Goal: Task Accomplishment & Management: Manage account settings

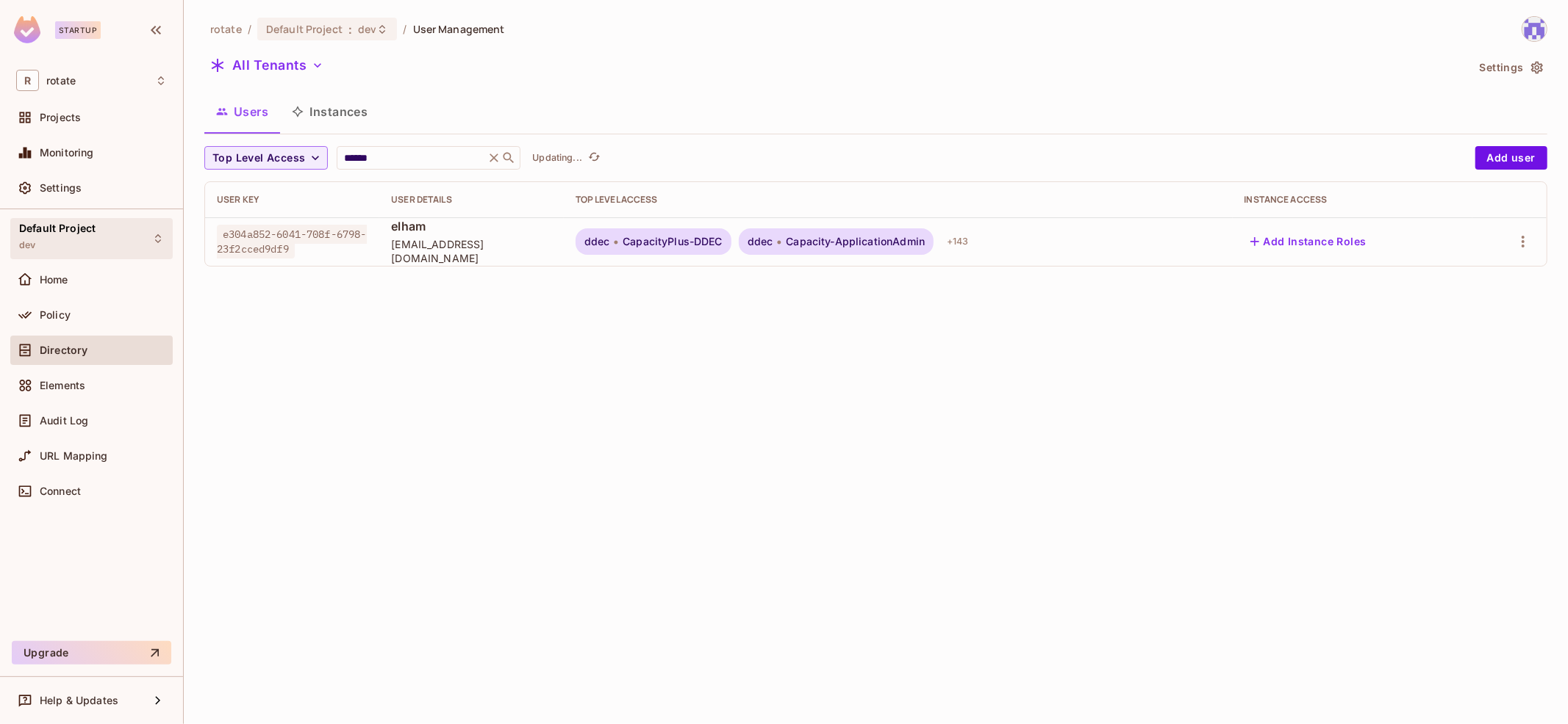
click at [133, 231] on div "Default Project dev" at bounding box center [92, 238] width 162 height 41
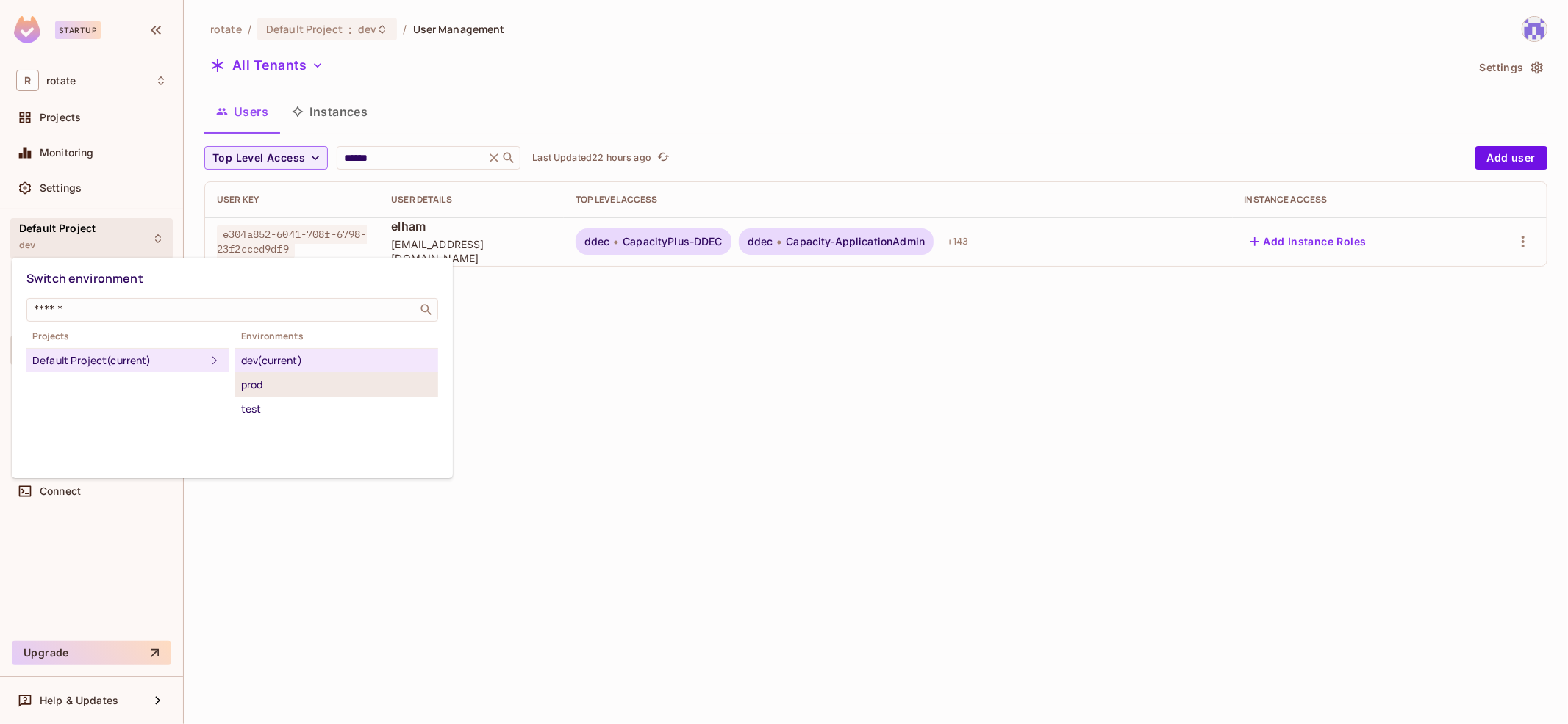
click at [314, 392] on div "prod" at bounding box center [336, 384] width 191 height 18
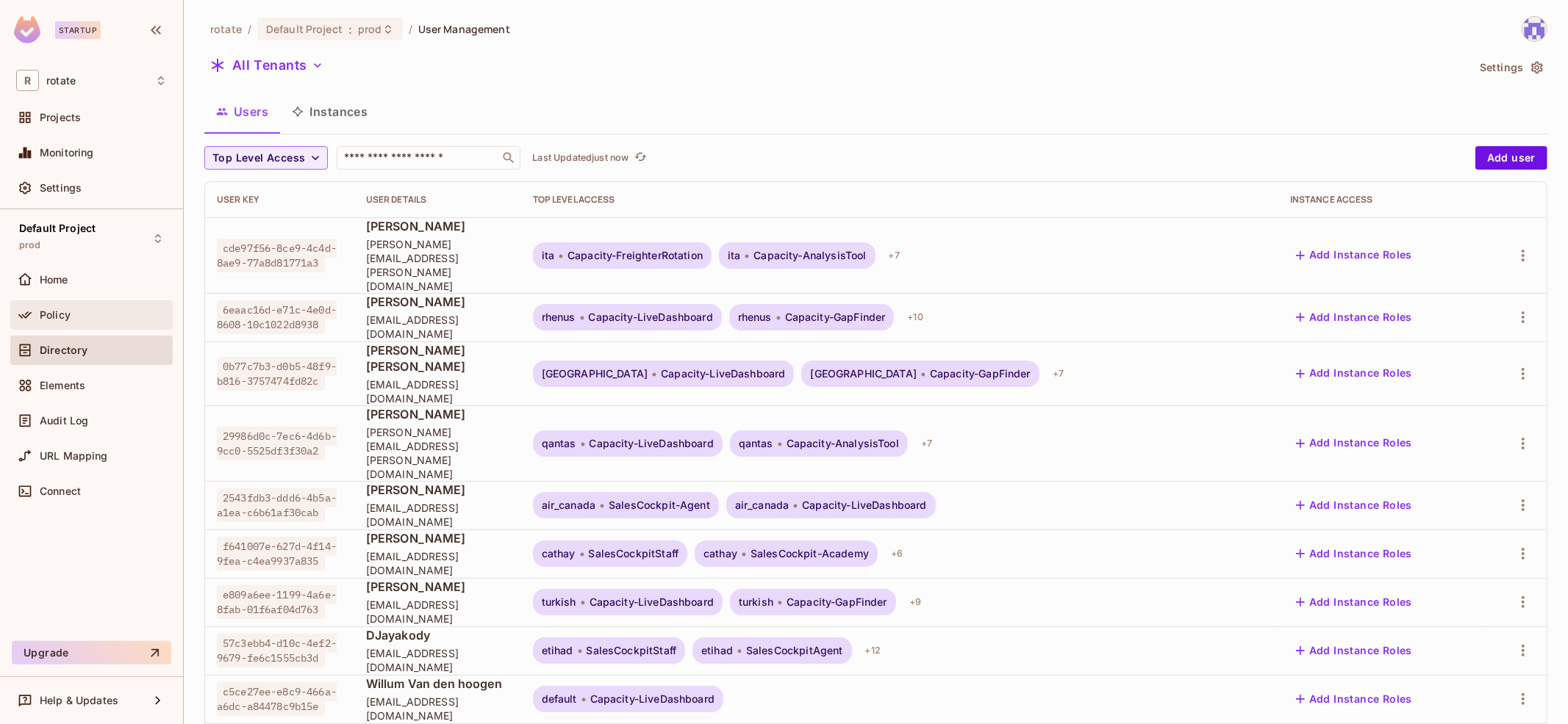
click at [110, 323] on div "Policy" at bounding box center [92, 315] width 162 height 29
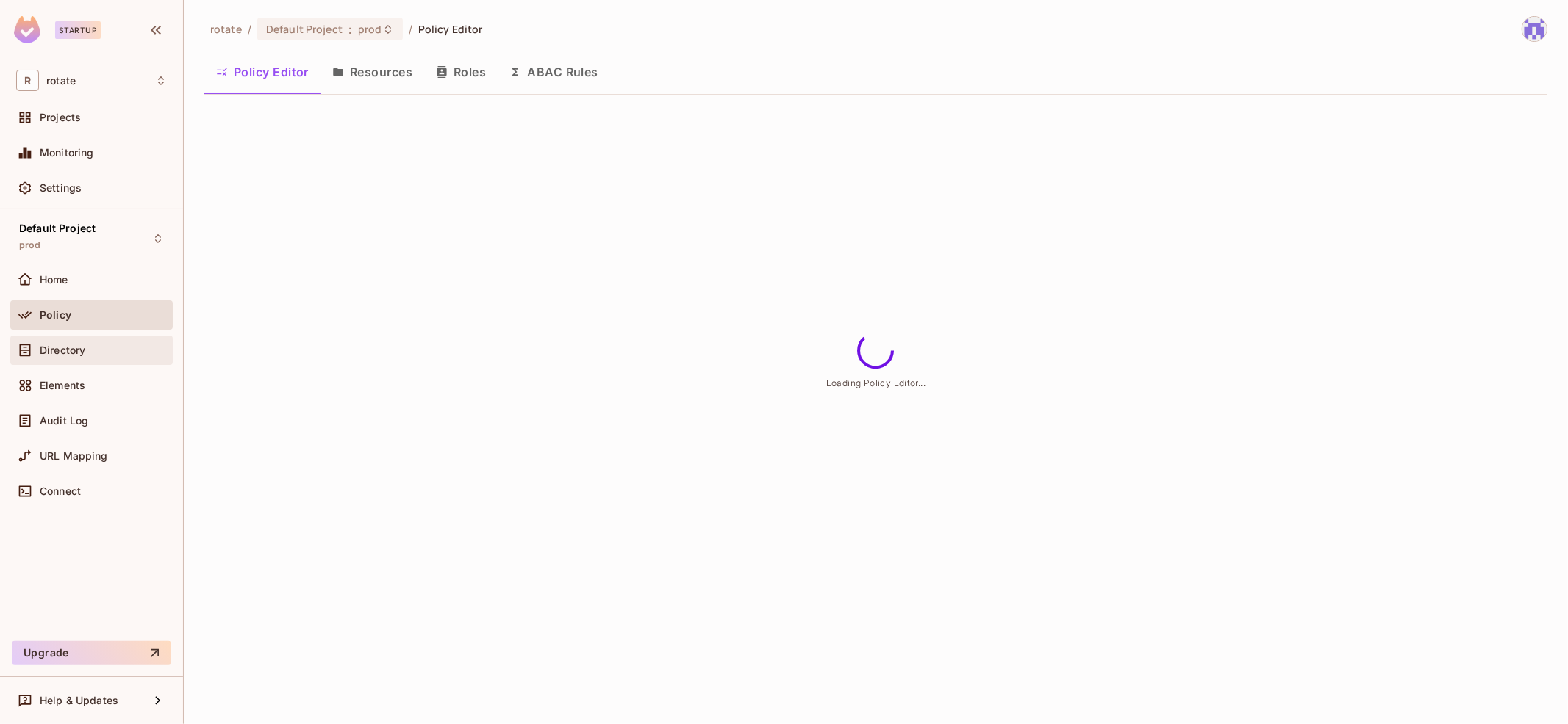
click at [152, 345] on div "Directory" at bounding box center [103, 350] width 127 height 11
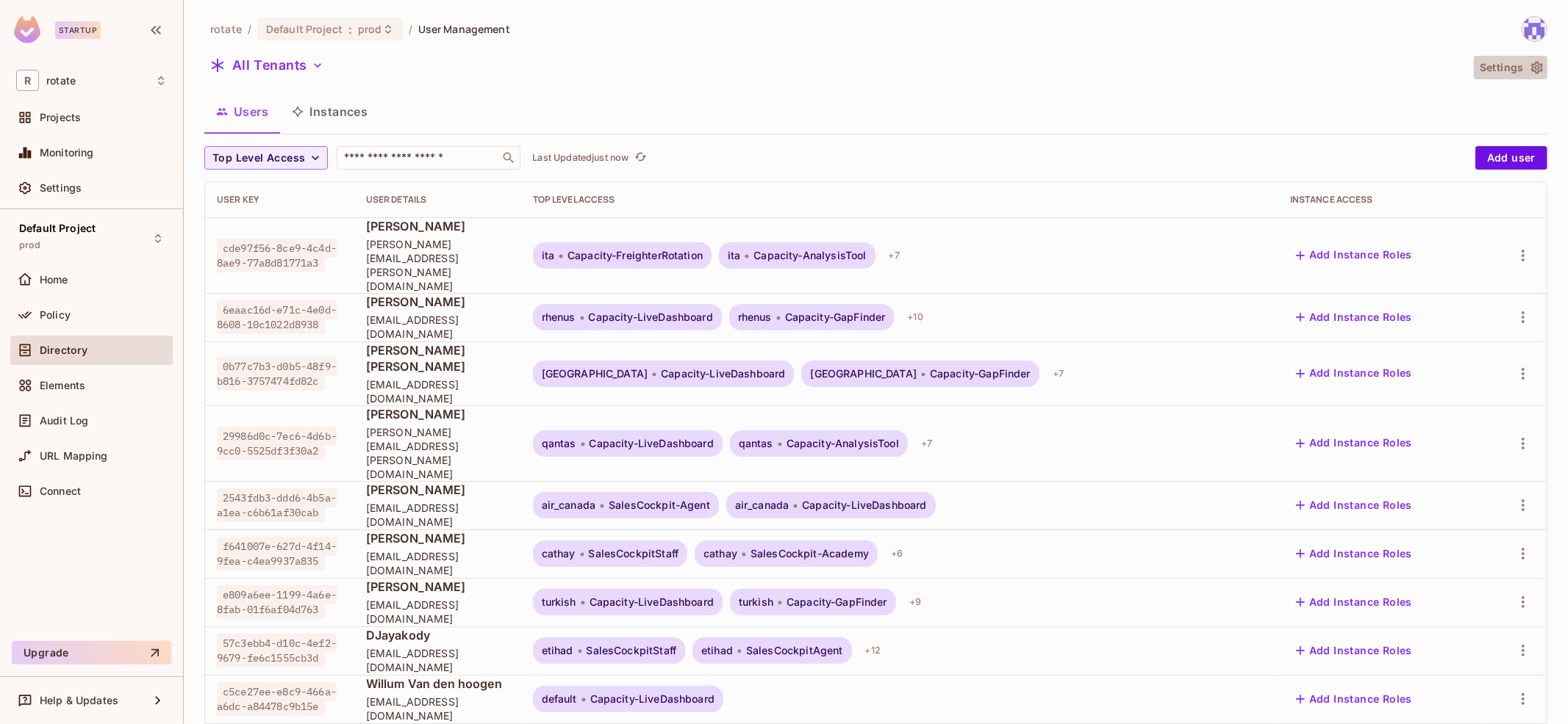
click at [1511, 61] on button "Settings" at bounding box center [1510, 67] width 73 height 24
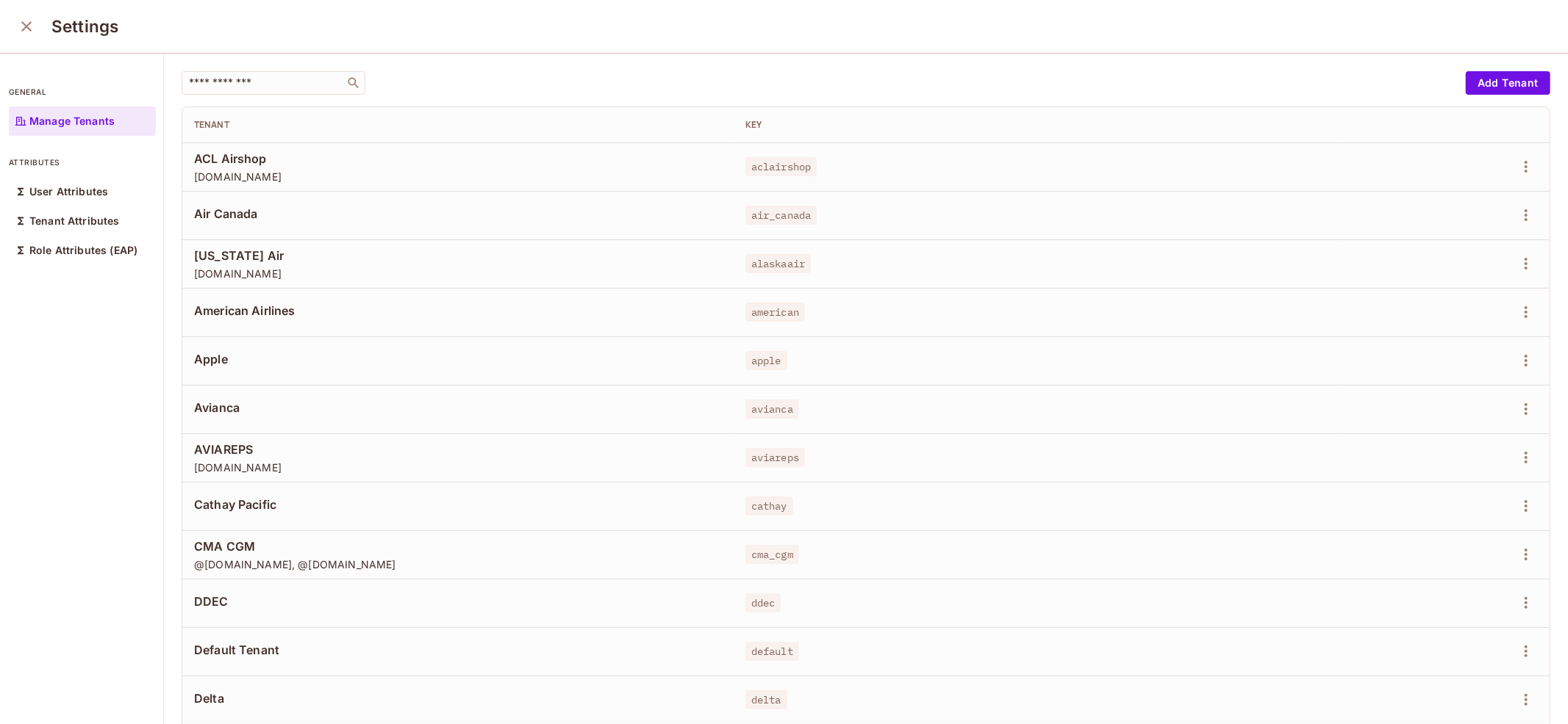
click at [22, 32] on icon "close" at bounding box center [26, 26] width 18 height 18
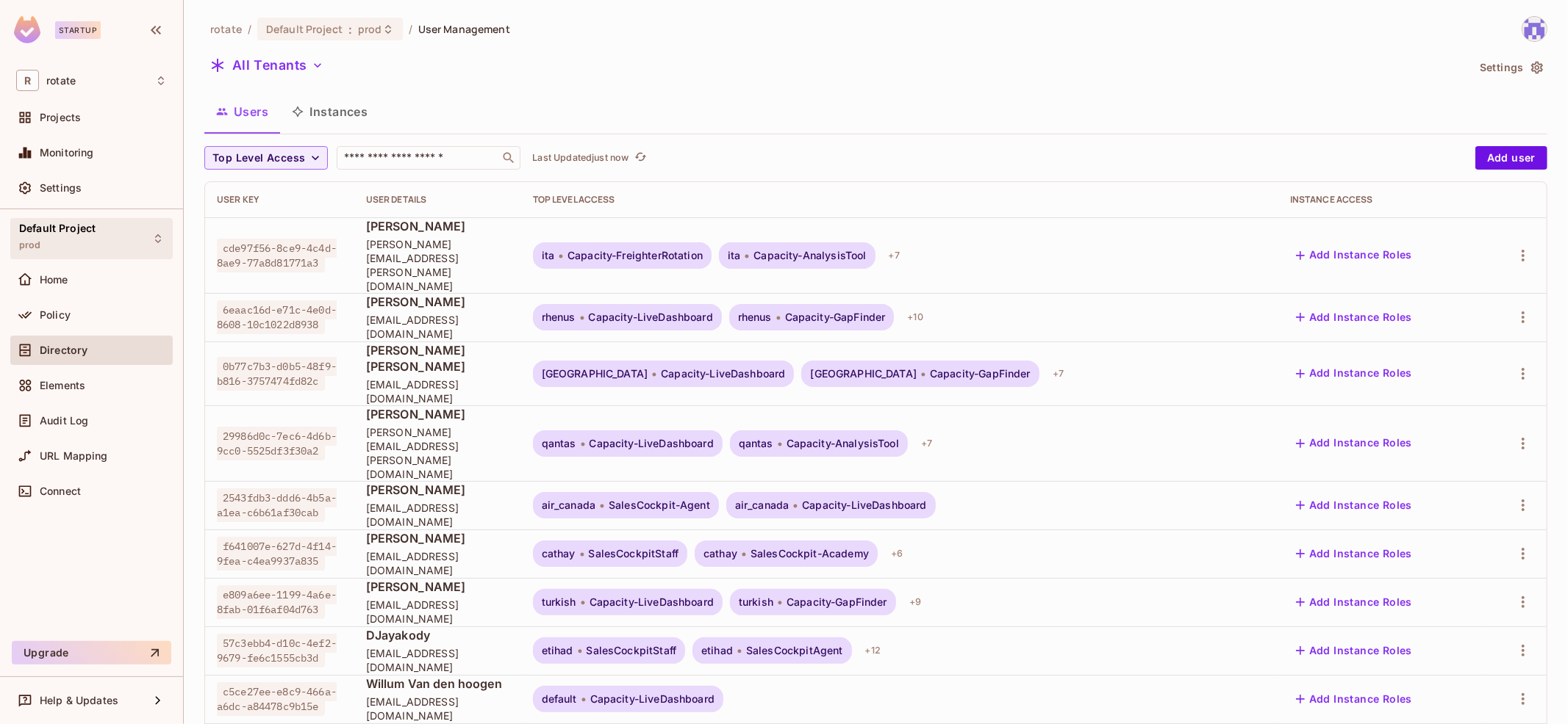
click at [142, 246] on div "Default Project prod" at bounding box center [92, 238] width 162 height 41
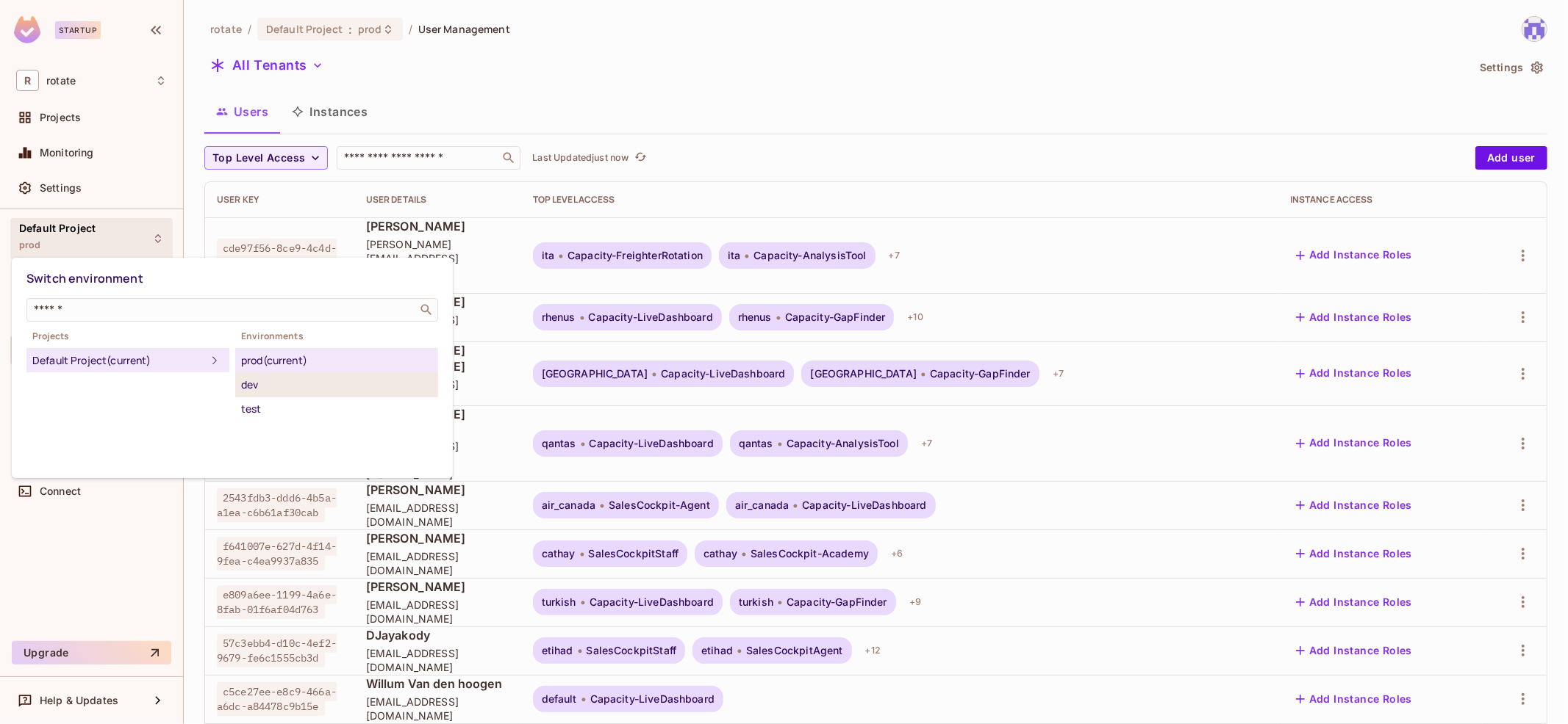
click at [334, 388] on div "dev" at bounding box center [336, 384] width 191 height 18
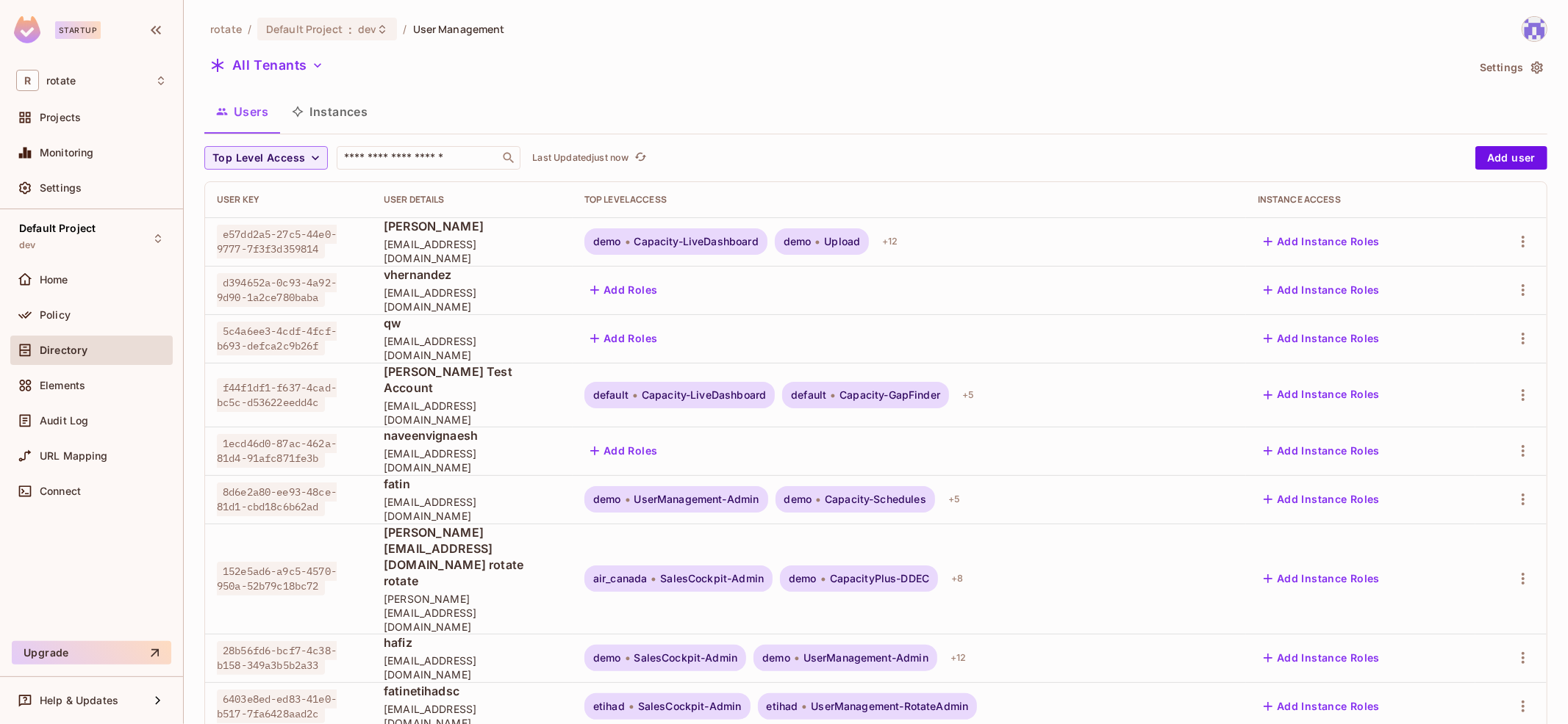
click at [1513, 67] on button "Settings" at bounding box center [1510, 67] width 73 height 24
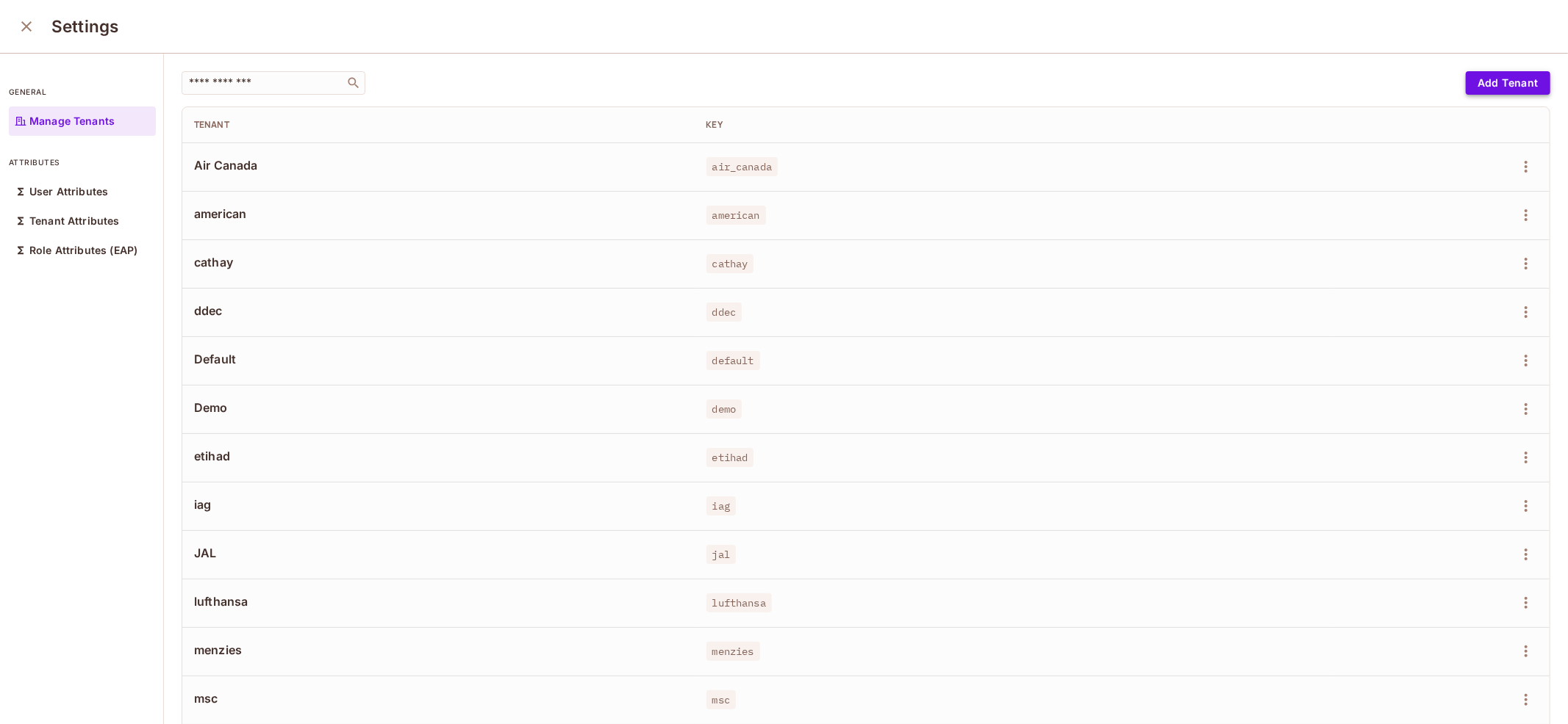
click at [1506, 77] on button "Add Tenant" at bounding box center [1508, 83] width 85 height 24
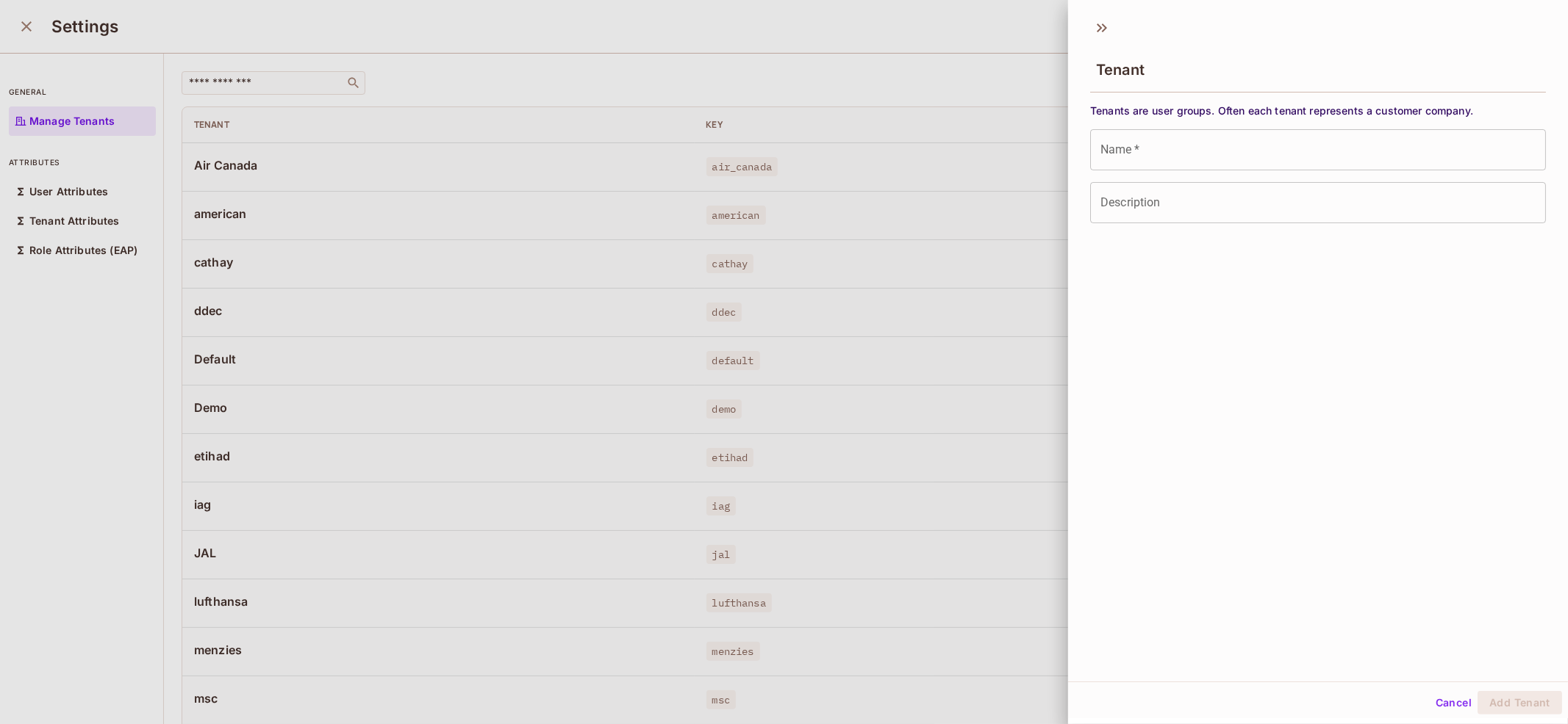
click at [1218, 152] on input "Name   *" at bounding box center [1317, 150] width 455 height 41
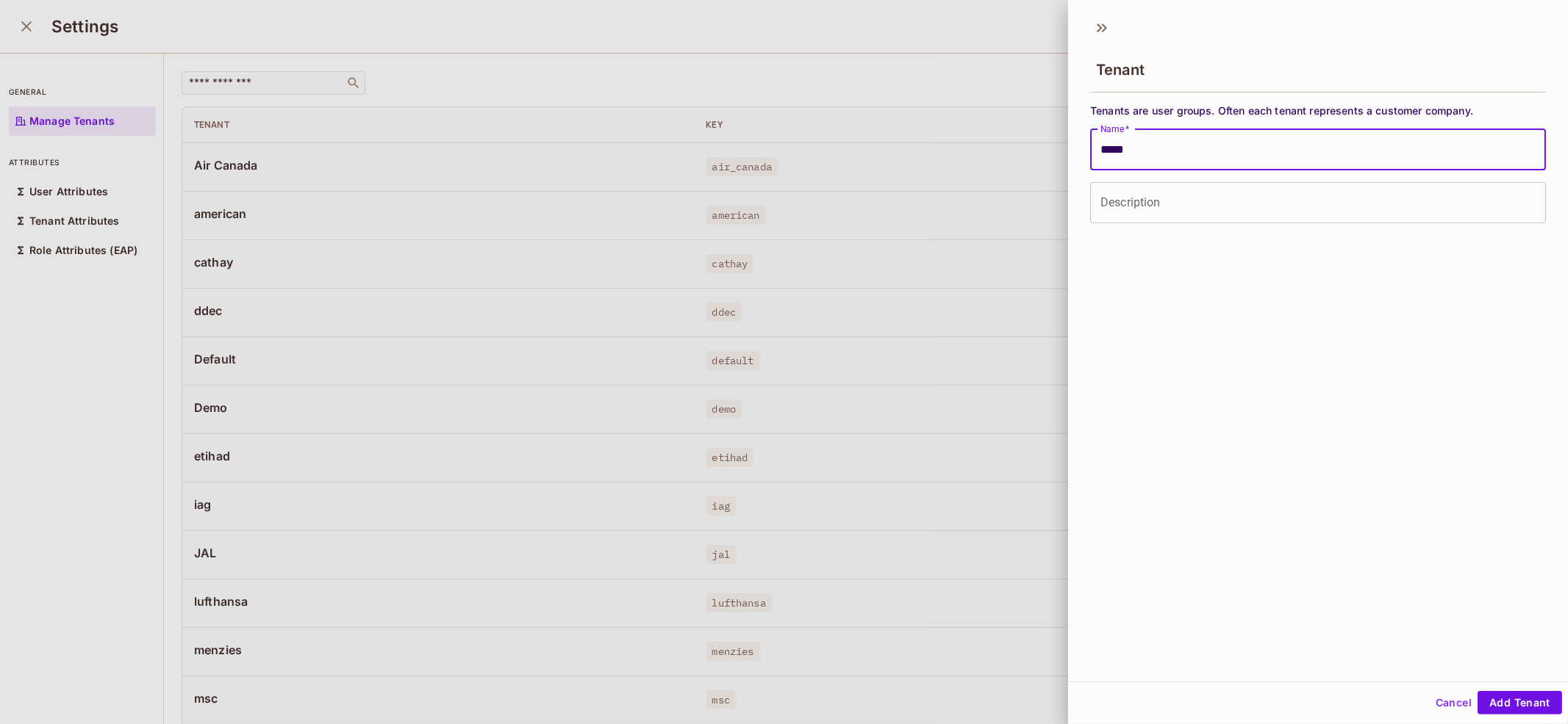
type input "*****"
click at [1215, 204] on input "Description" at bounding box center [1317, 203] width 455 height 41
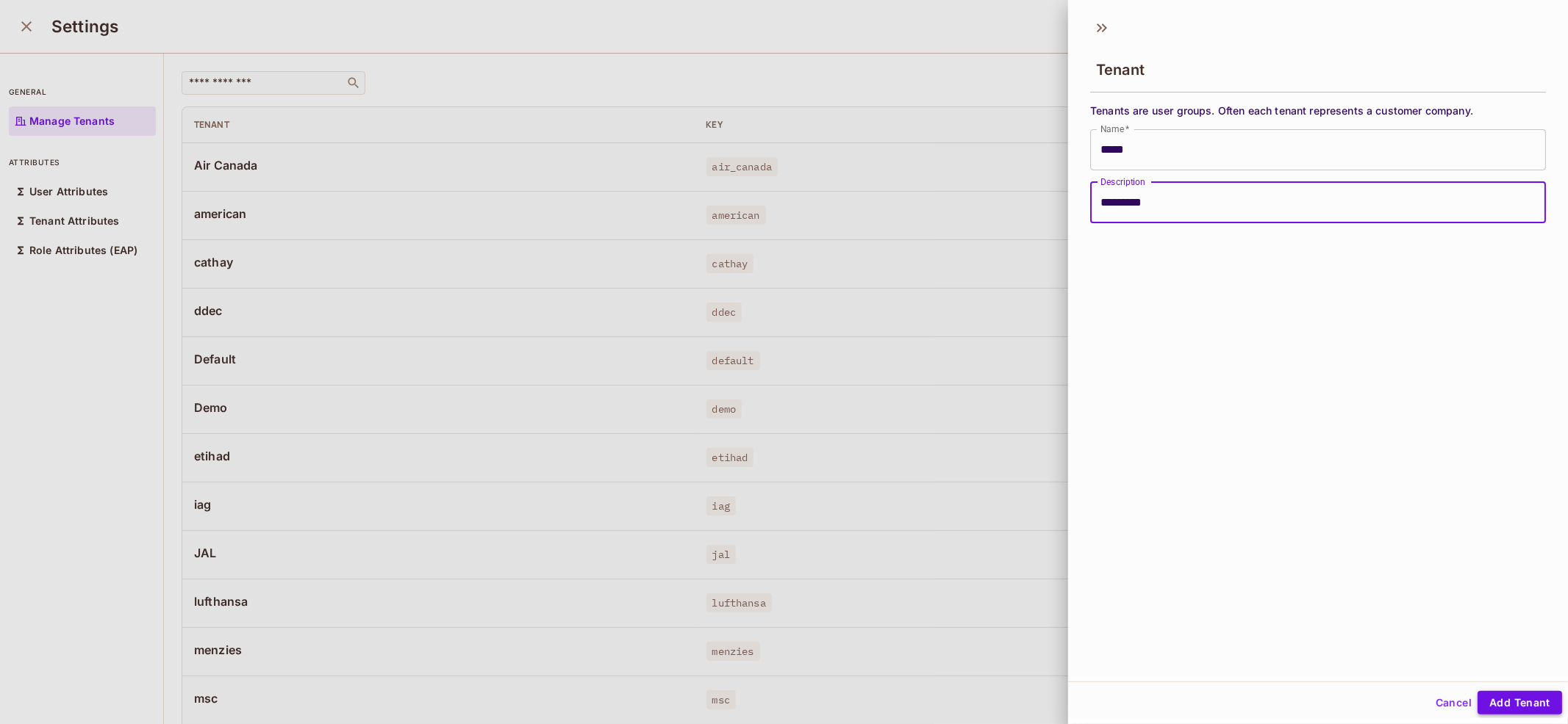
type input "*********"
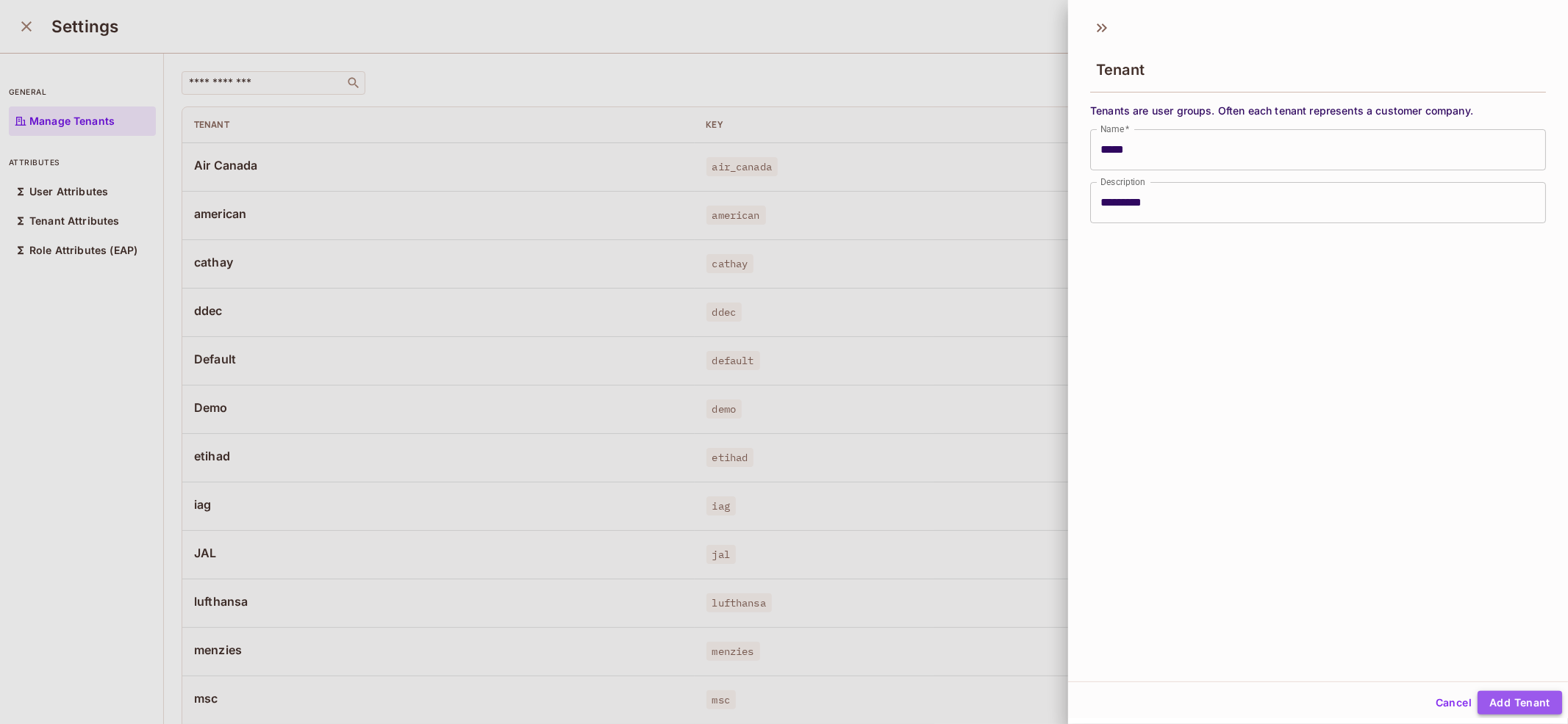
click at [1510, 694] on button "Add Tenant" at bounding box center [1519, 703] width 85 height 24
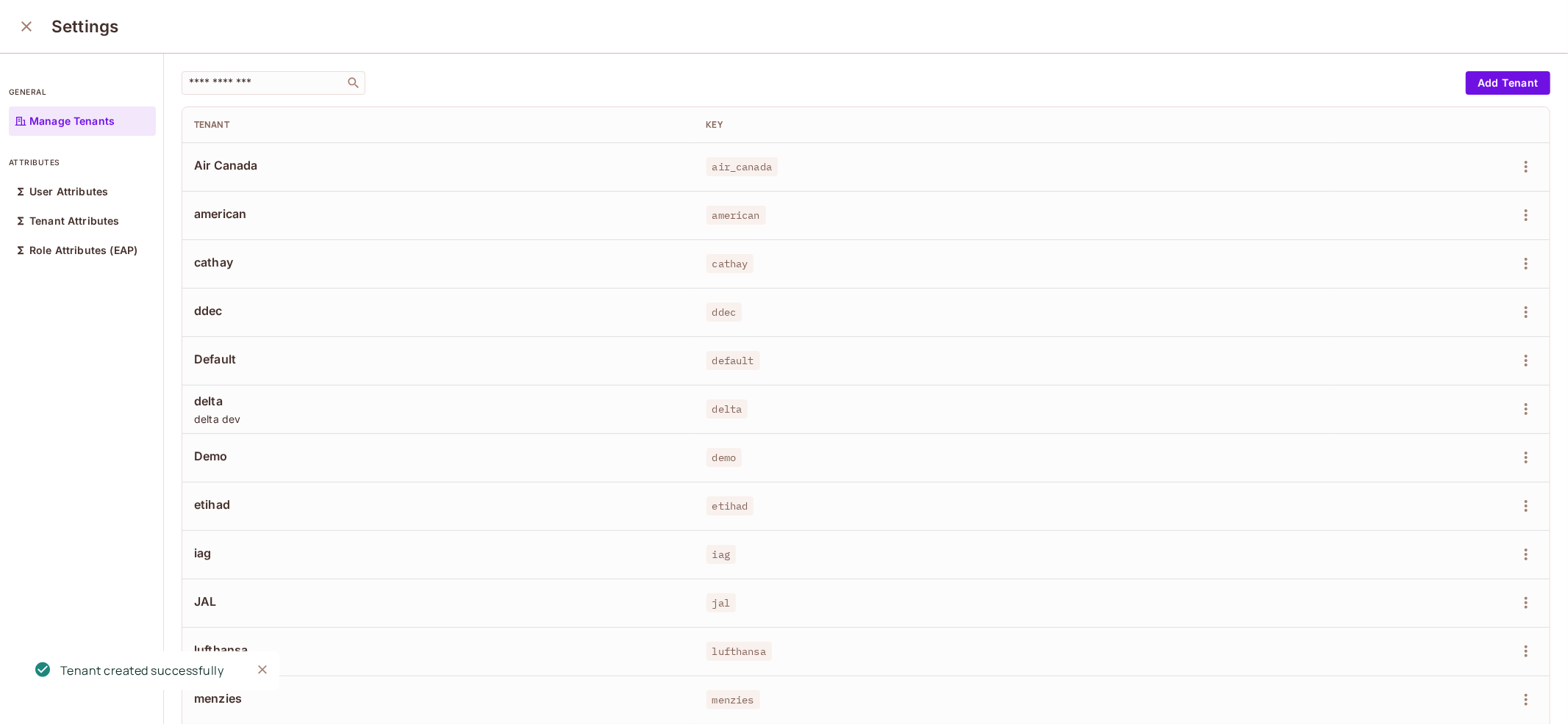
click at [26, 32] on icon "close" at bounding box center [26, 26] width 18 height 18
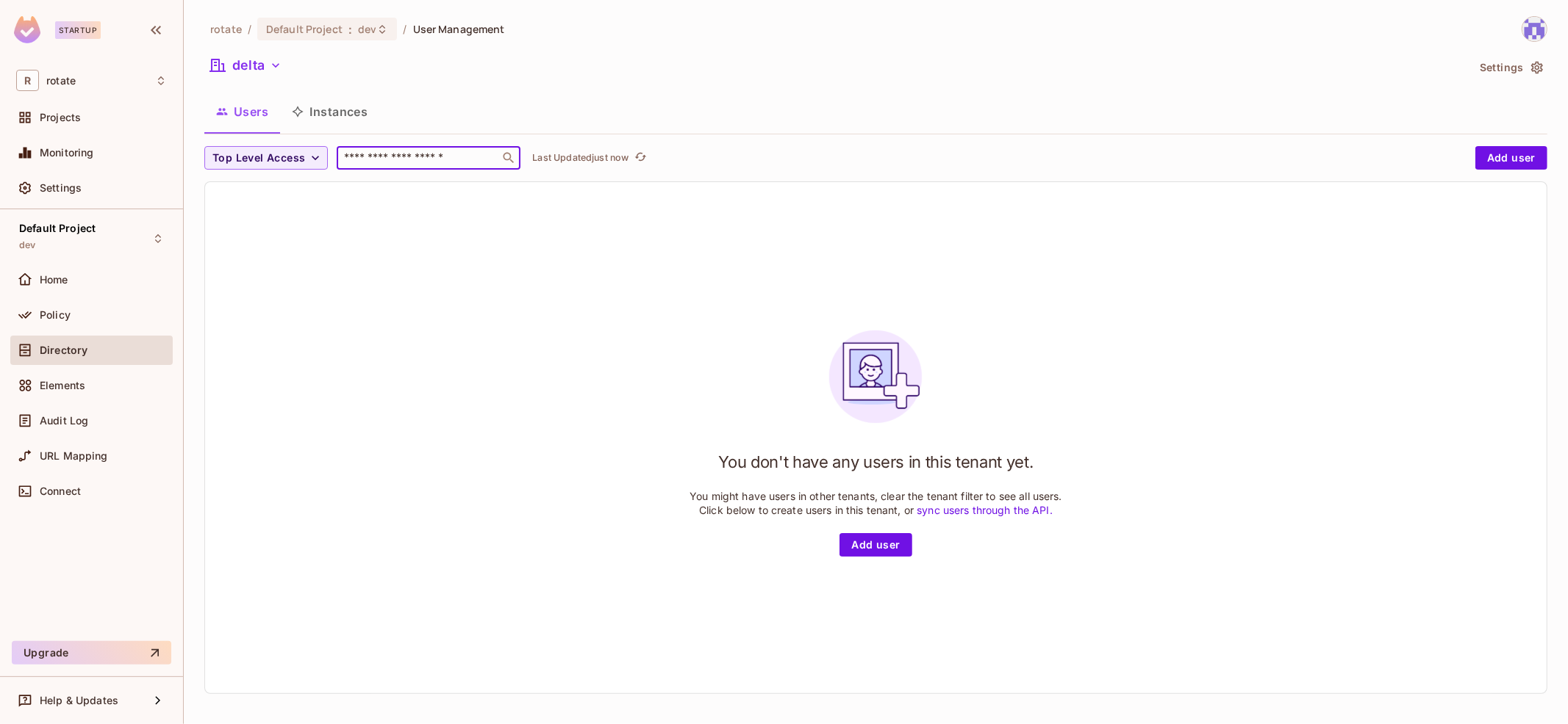
click at [429, 160] on input "text" at bounding box center [417, 158] width 154 height 15
click at [251, 56] on button "delta" at bounding box center [246, 65] width 83 height 24
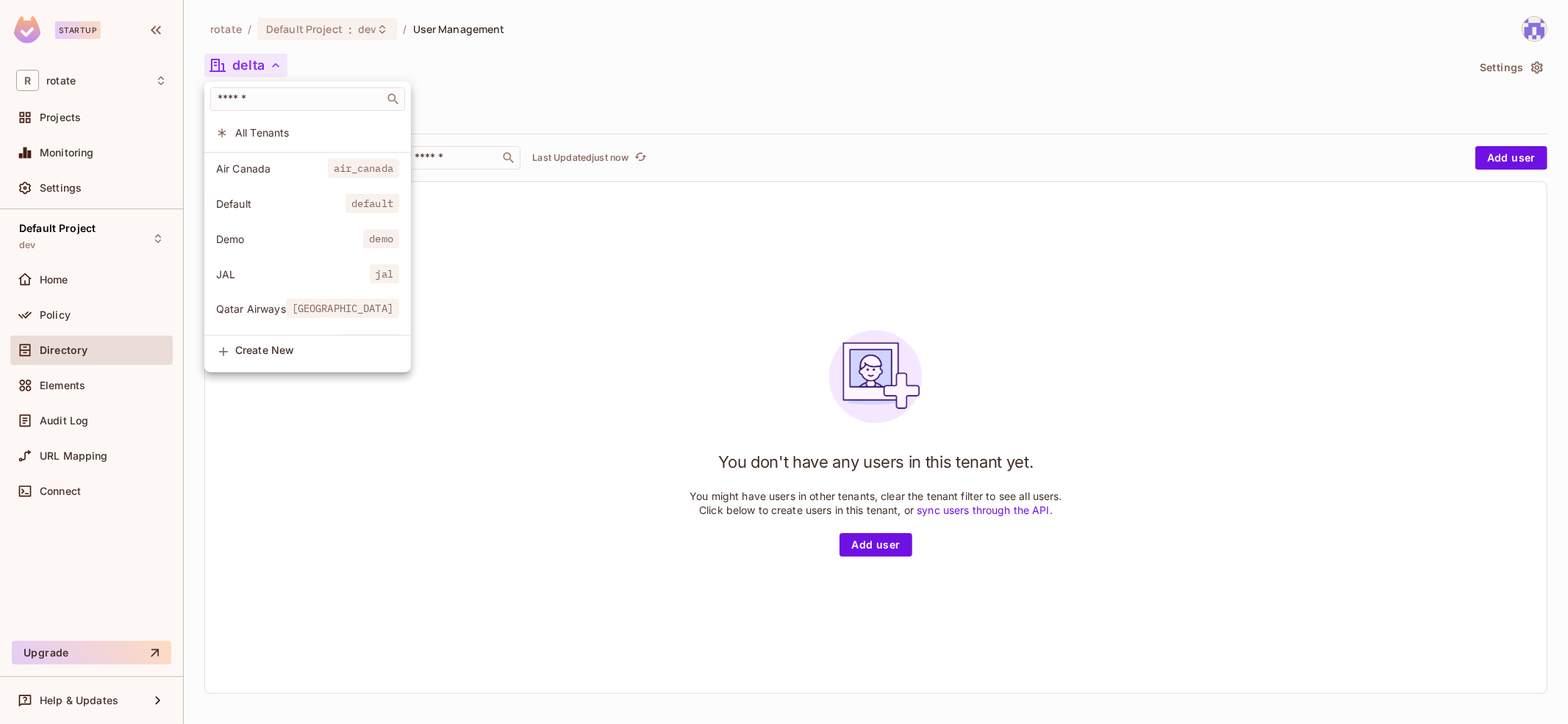
click at [340, 134] on span "All Tenants" at bounding box center [318, 132] width 164 height 14
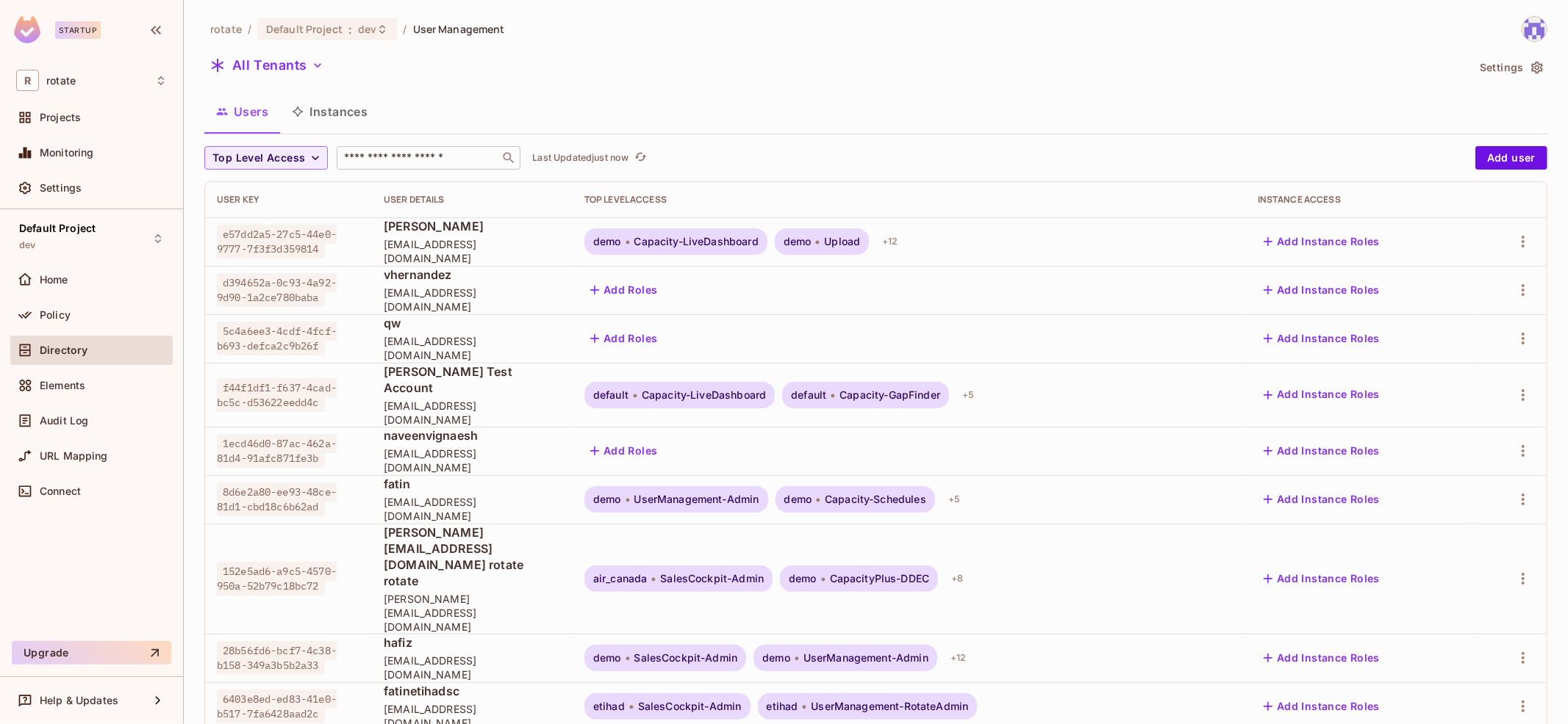
click at [464, 153] on input "text" at bounding box center [417, 158] width 154 height 15
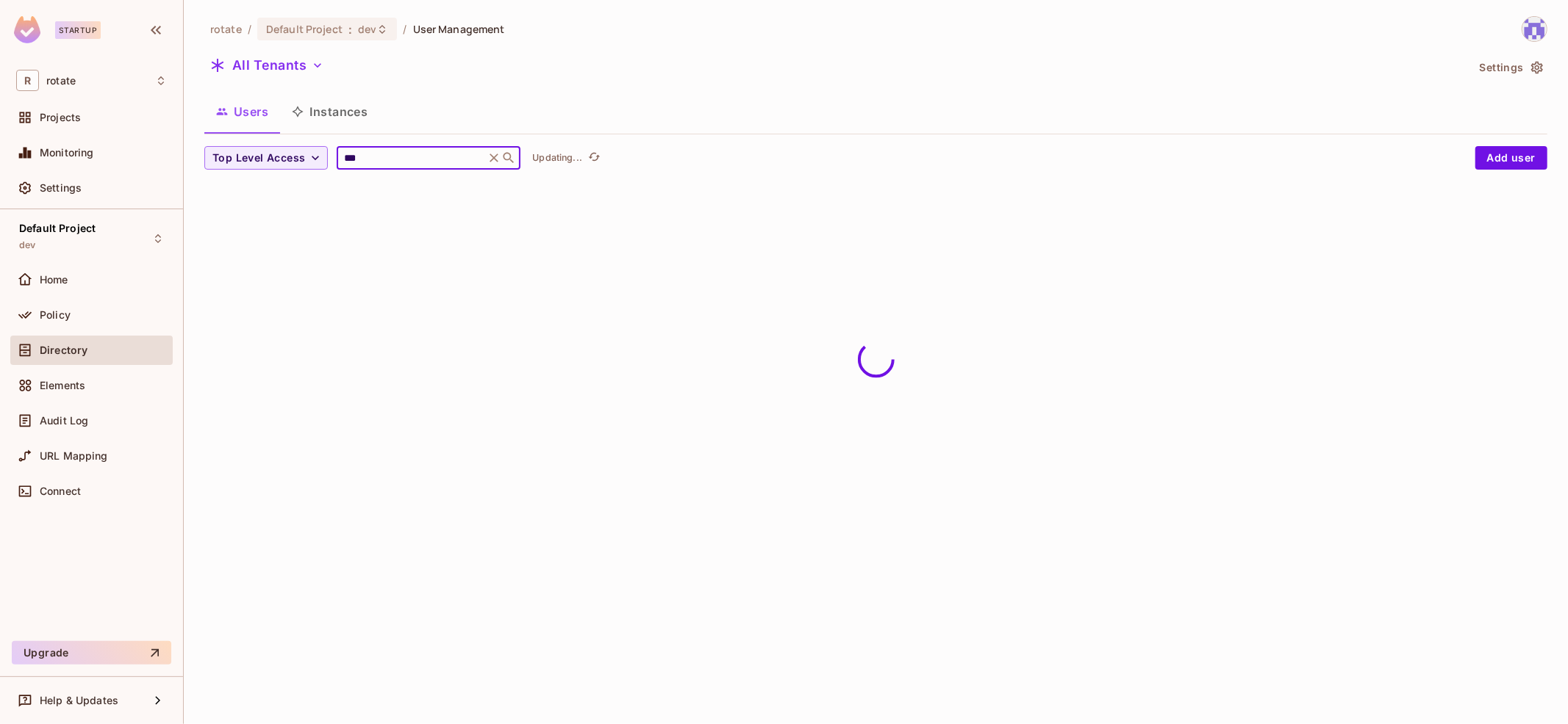
click at [921, 72] on div "All Tenants" at bounding box center [836, 68] width 1262 height 28
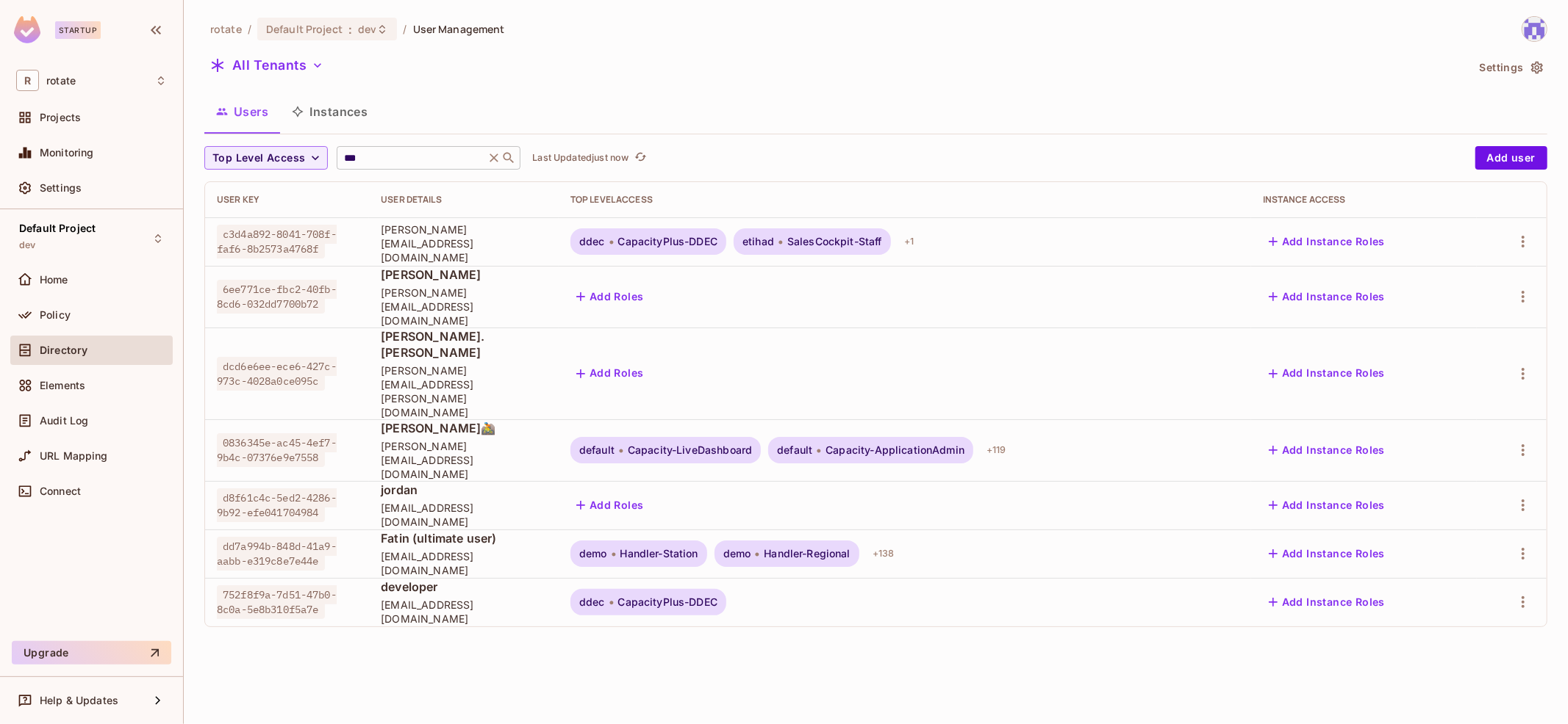
click at [424, 164] on input "***" at bounding box center [410, 158] width 139 height 15
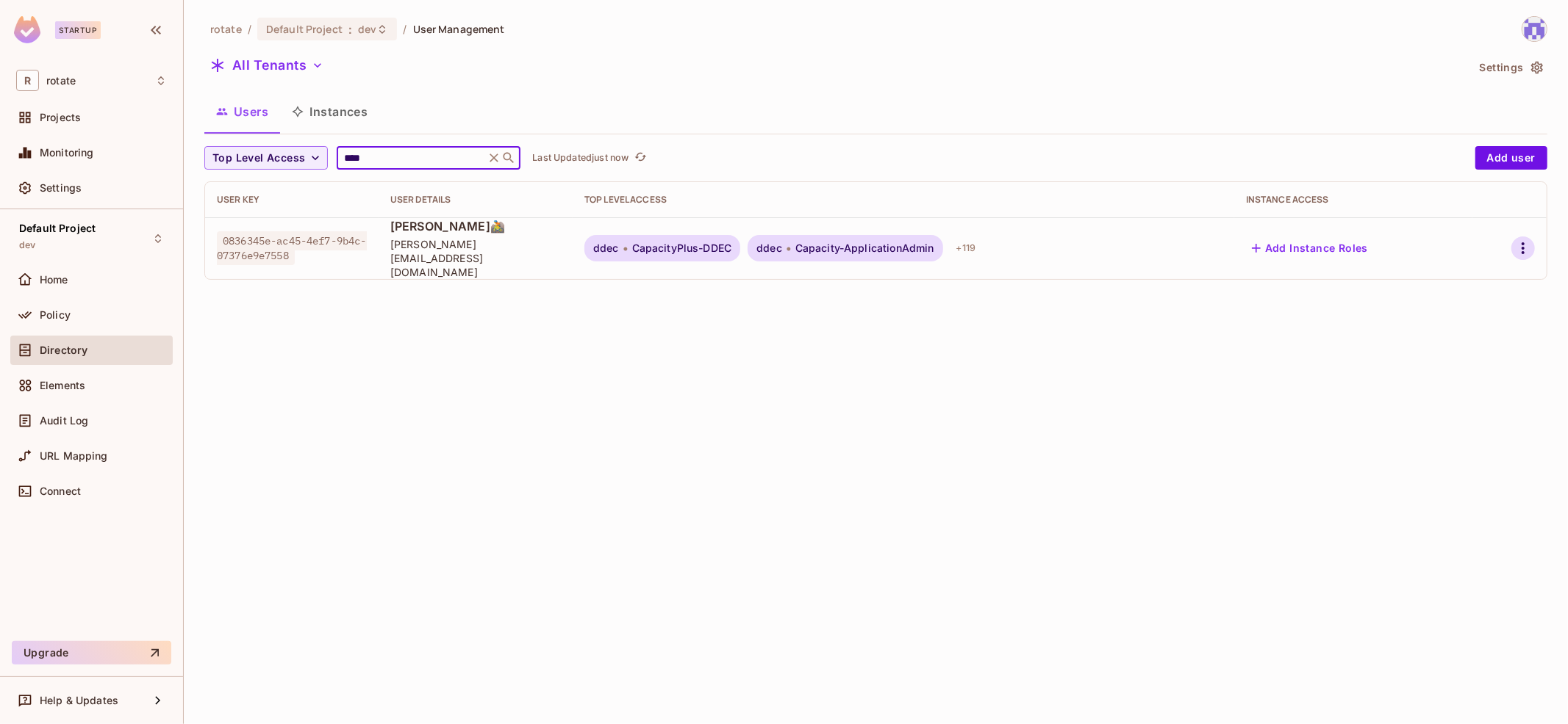
type input "****"
click at [1516, 240] on icon "button" at bounding box center [1523, 249] width 18 height 18
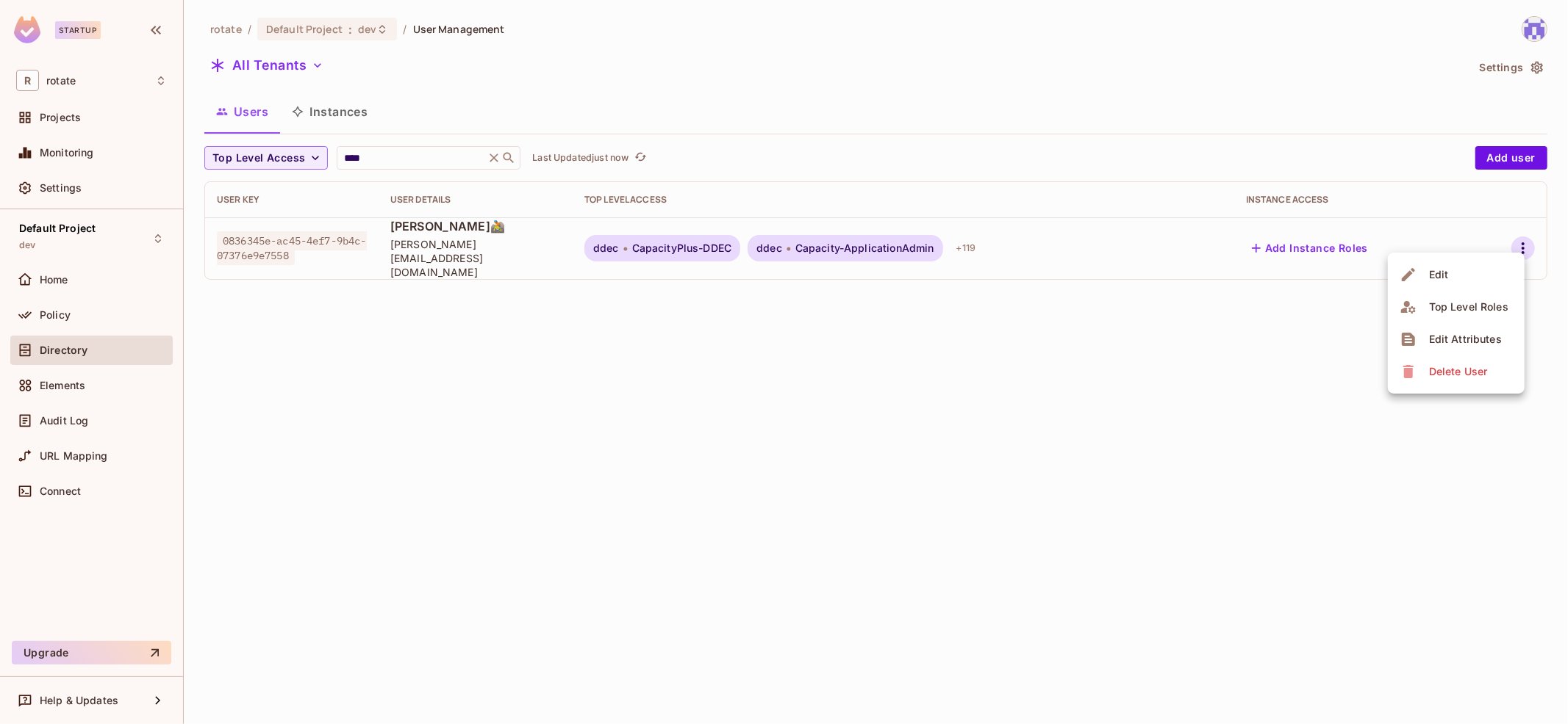
click at [1473, 310] on div "Top Level Roles" at bounding box center [1468, 307] width 79 height 15
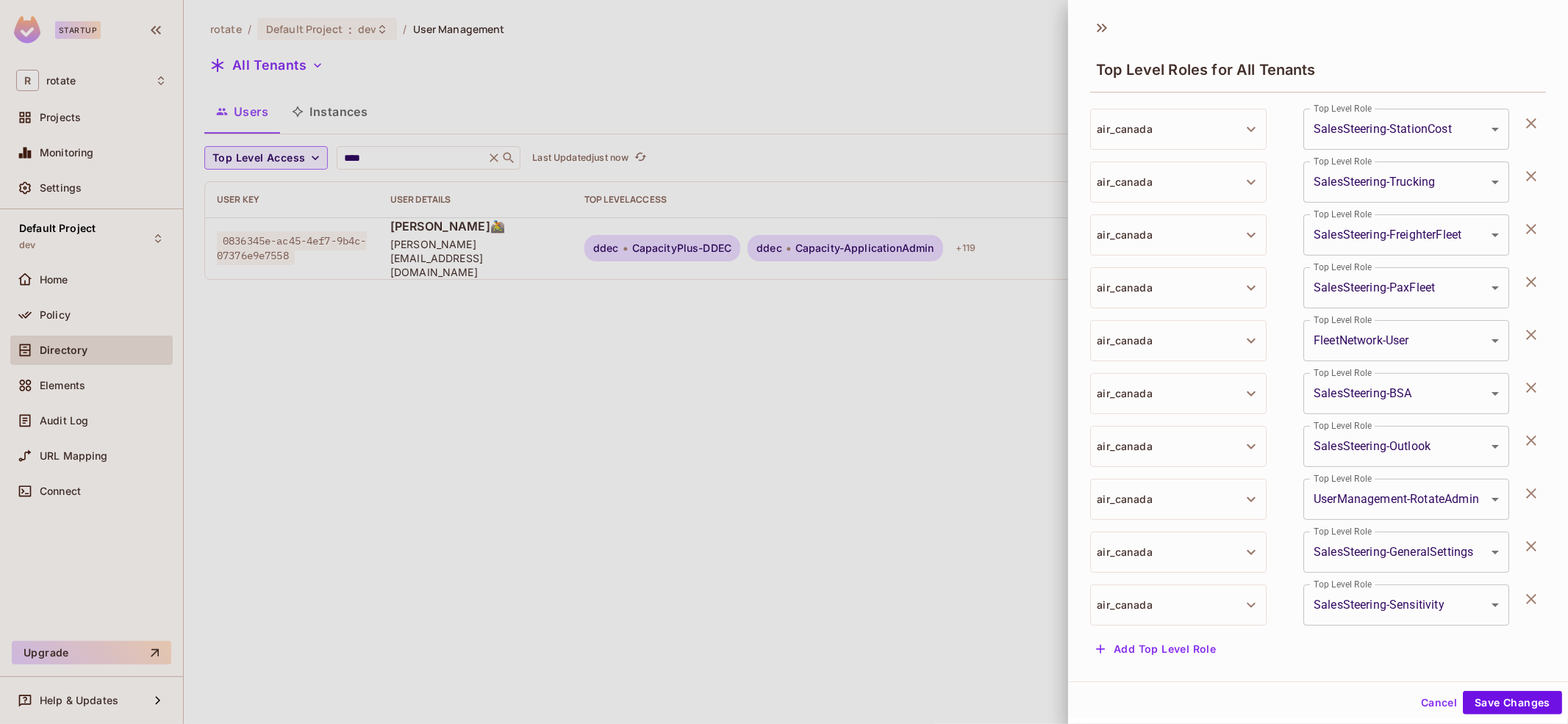
scroll to position [2, 0]
click at [1176, 651] on button "Add Top Level Role" at bounding box center [1155, 647] width 131 height 24
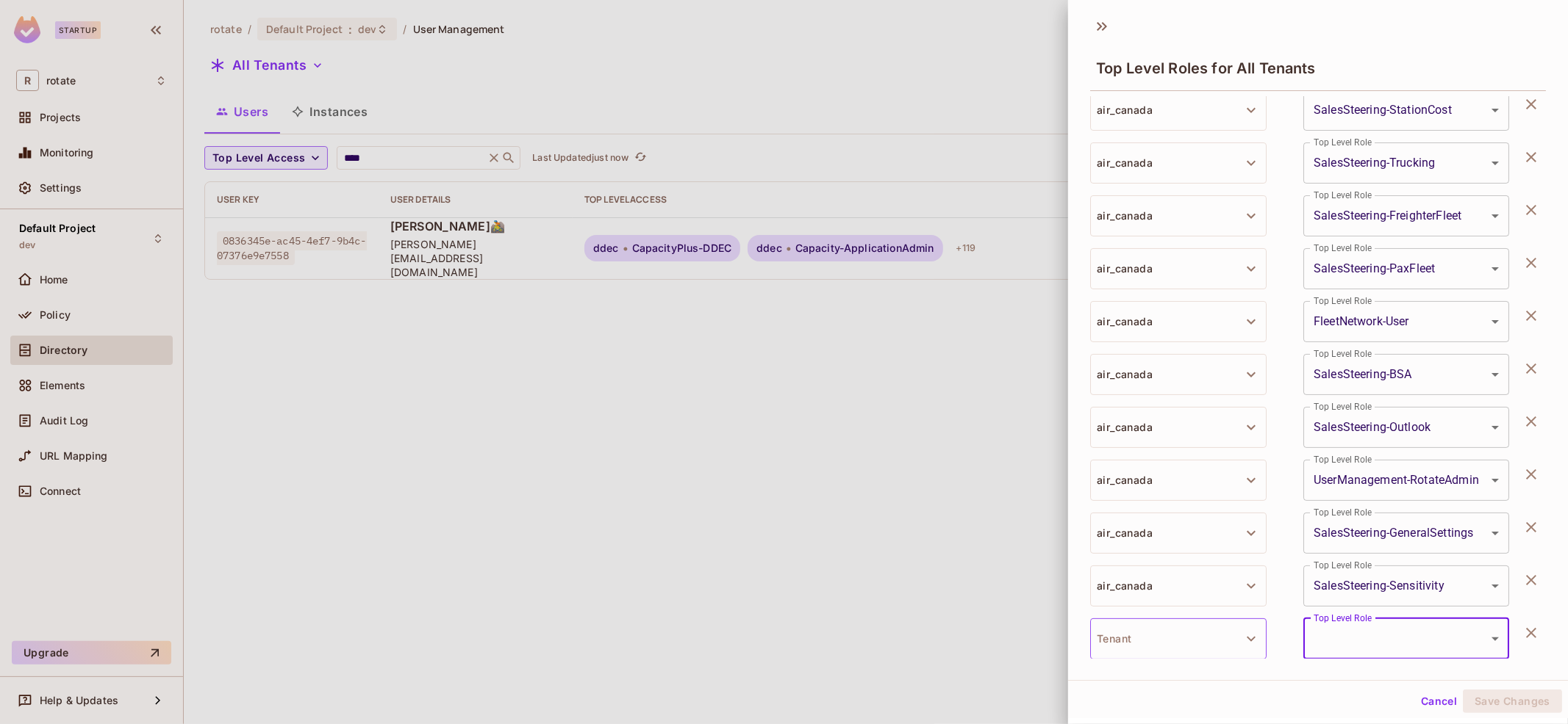
click at [1203, 642] on button "Tenant" at bounding box center [1178, 638] width 176 height 41
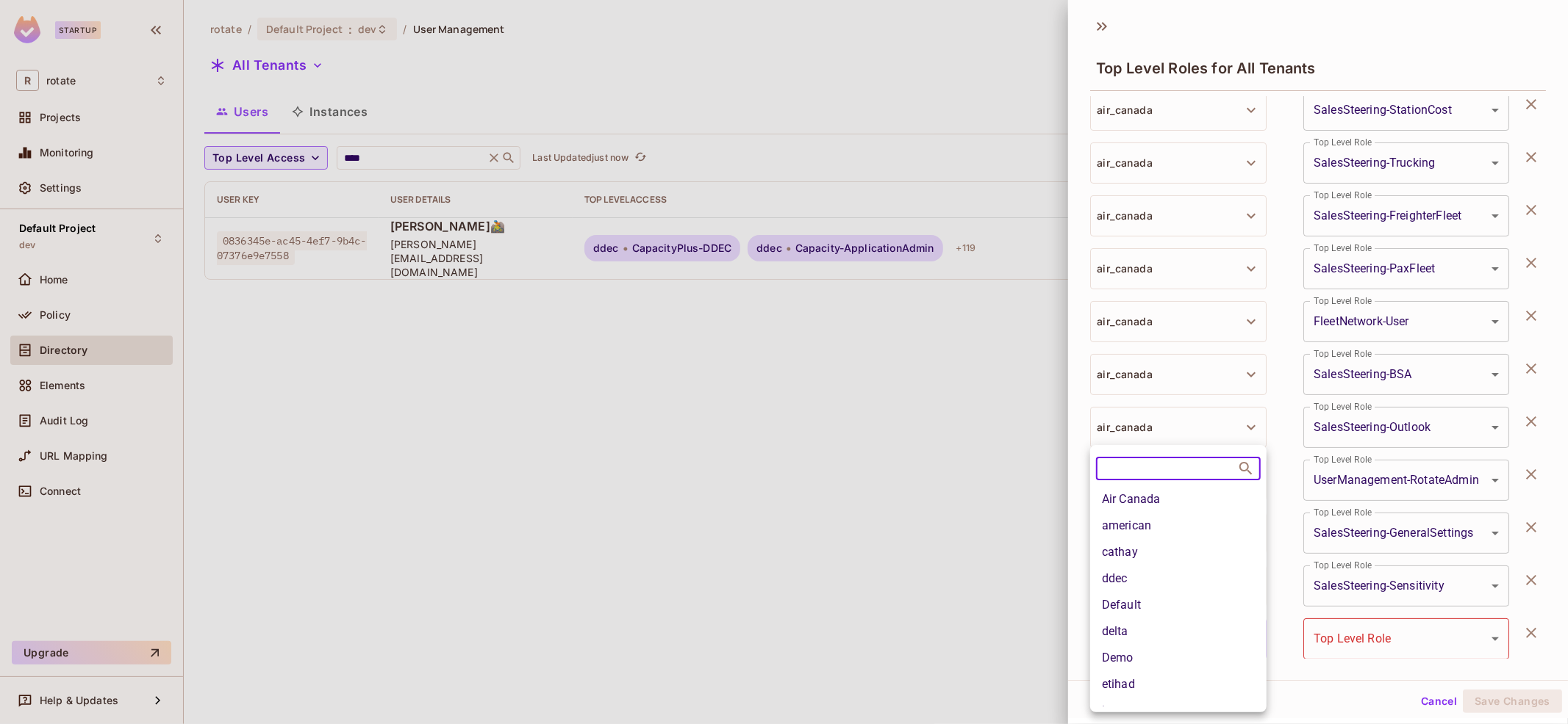
click at [1212, 628] on li "delta" at bounding box center [1178, 631] width 176 height 26
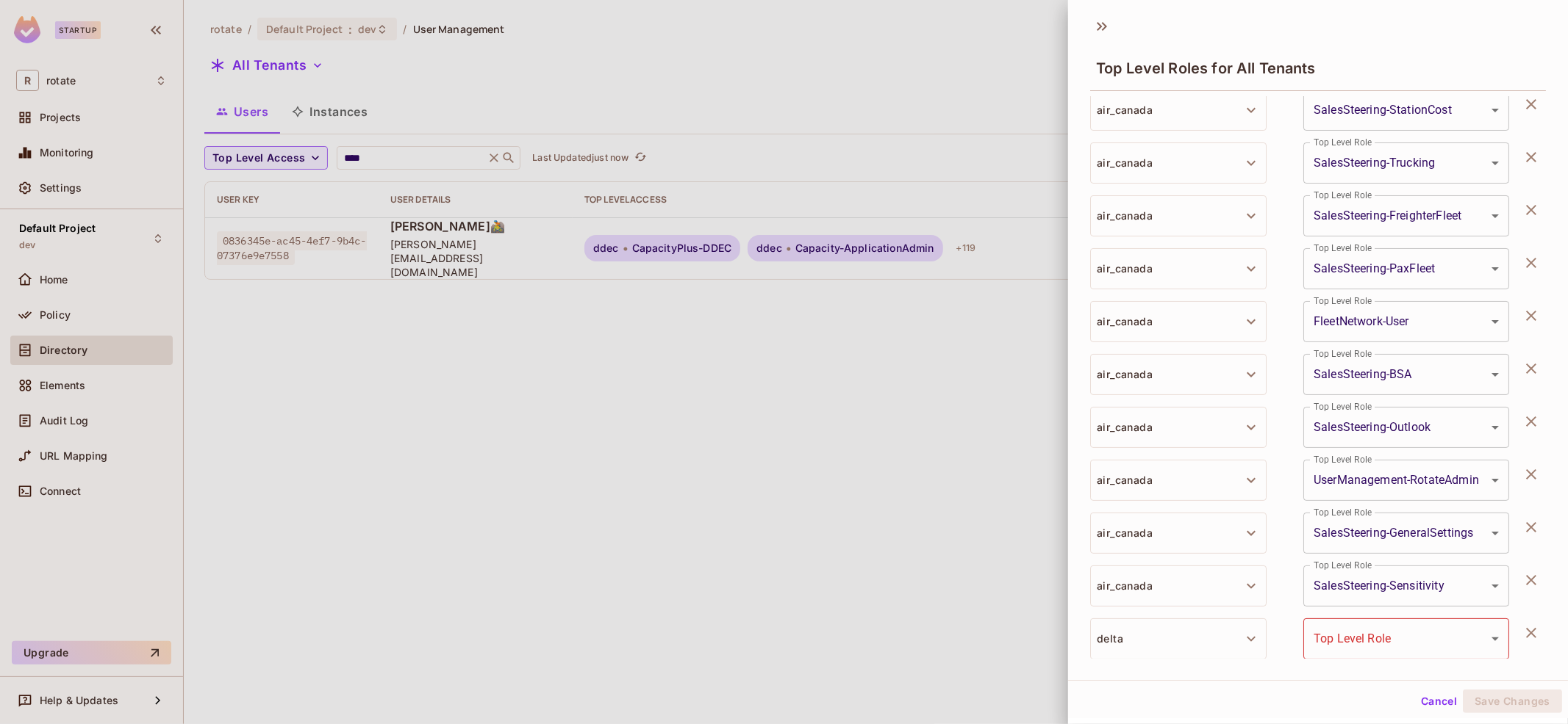
click at [1370, 624] on body "**********" at bounding box center [784, 362] width 1568 height 724
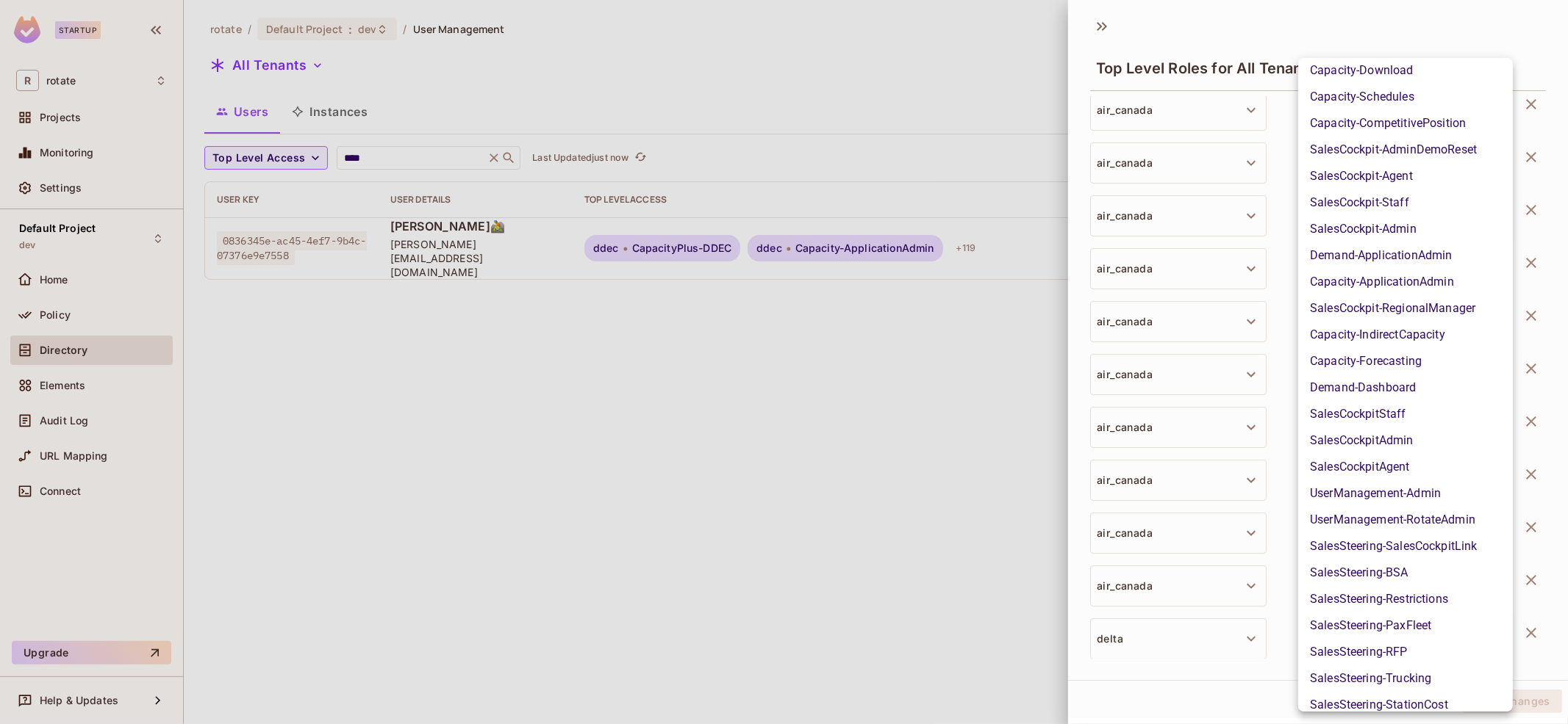
scroll to position [387, 0]
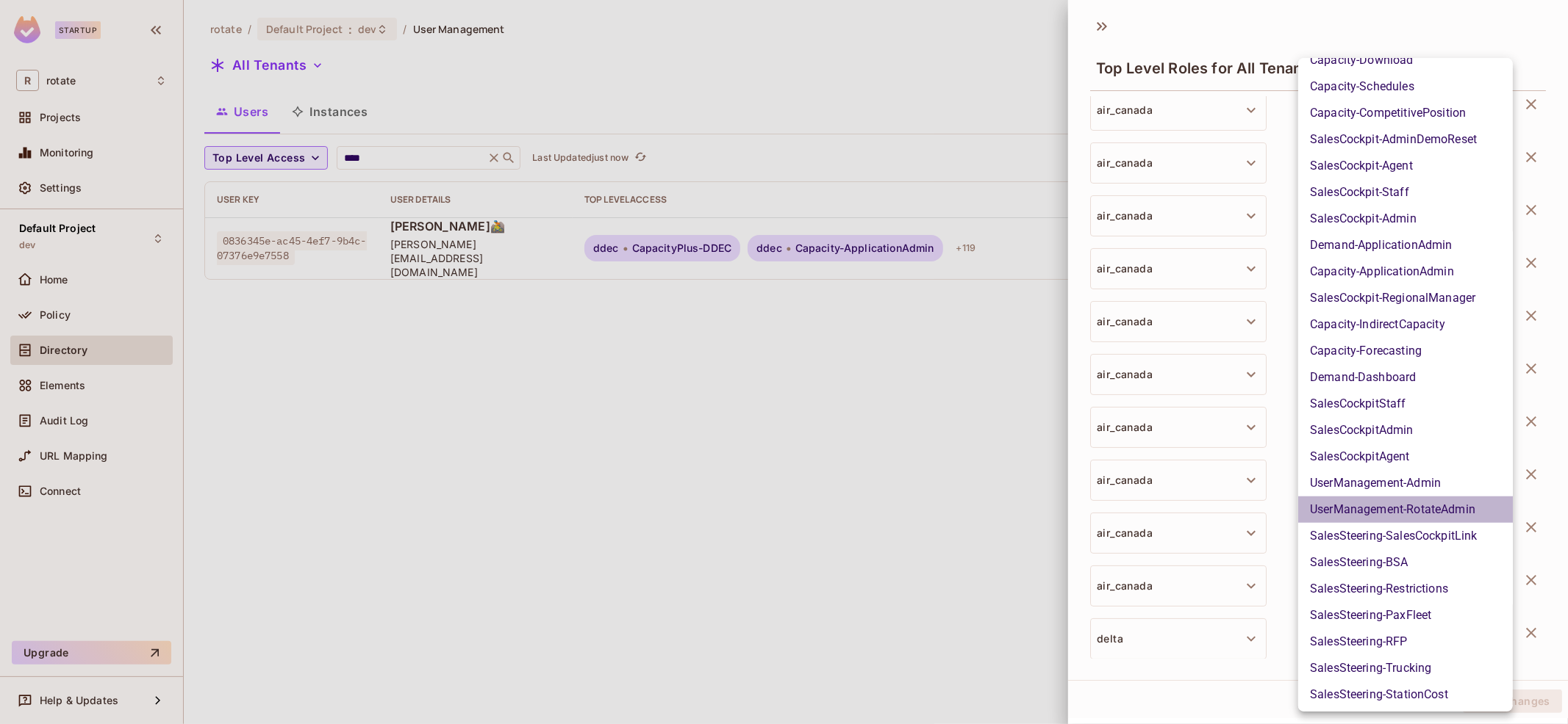
click at [1416, 502] on li "UserManagement-RotateAdmin" at bounding box center [1405, 510] width 214 height 26
type input "**********"
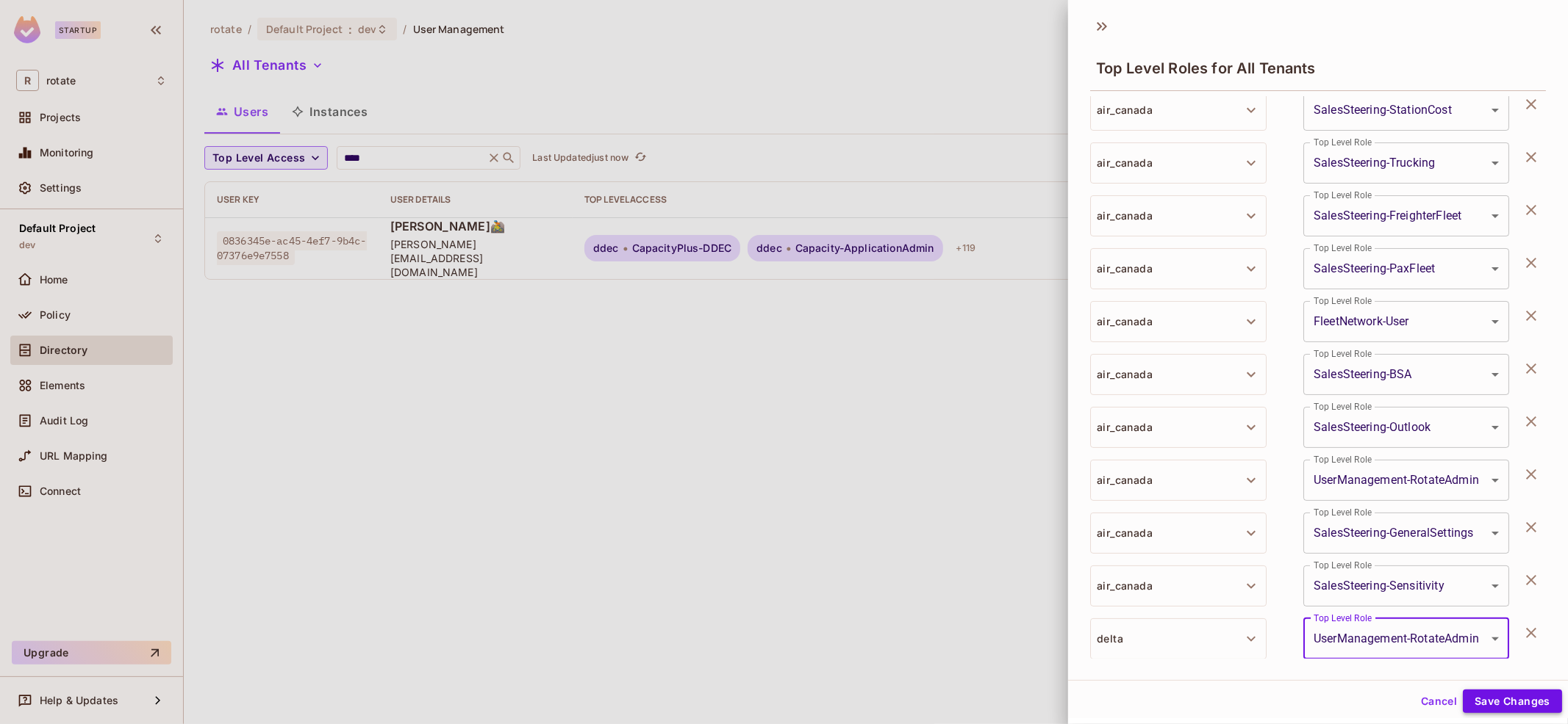
click at [1483, 705] on button "Save Changes" at bounding box center [1512, 701] width 99 height 24
